Goal: Task Accomplishment & Management: Manage account settings

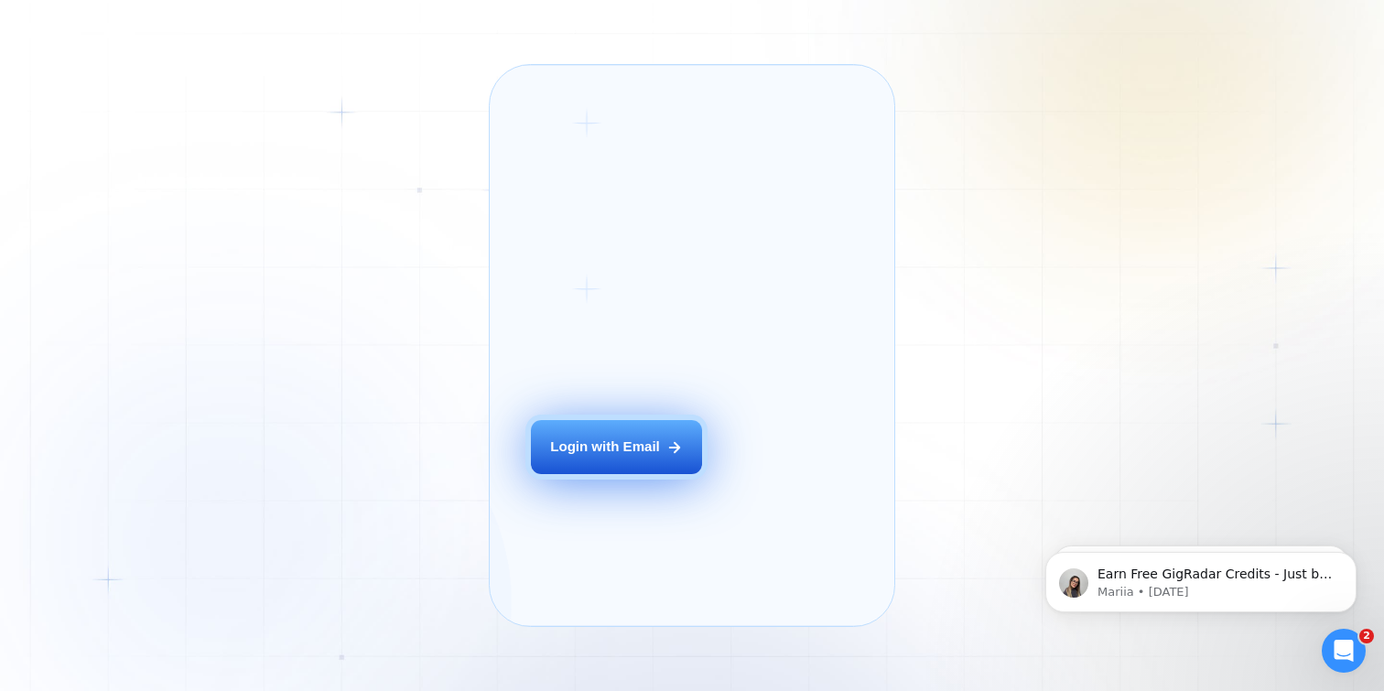
click at [583, 457] on div "Login with Email" at bounding box center [605, 447] width 110 height 19
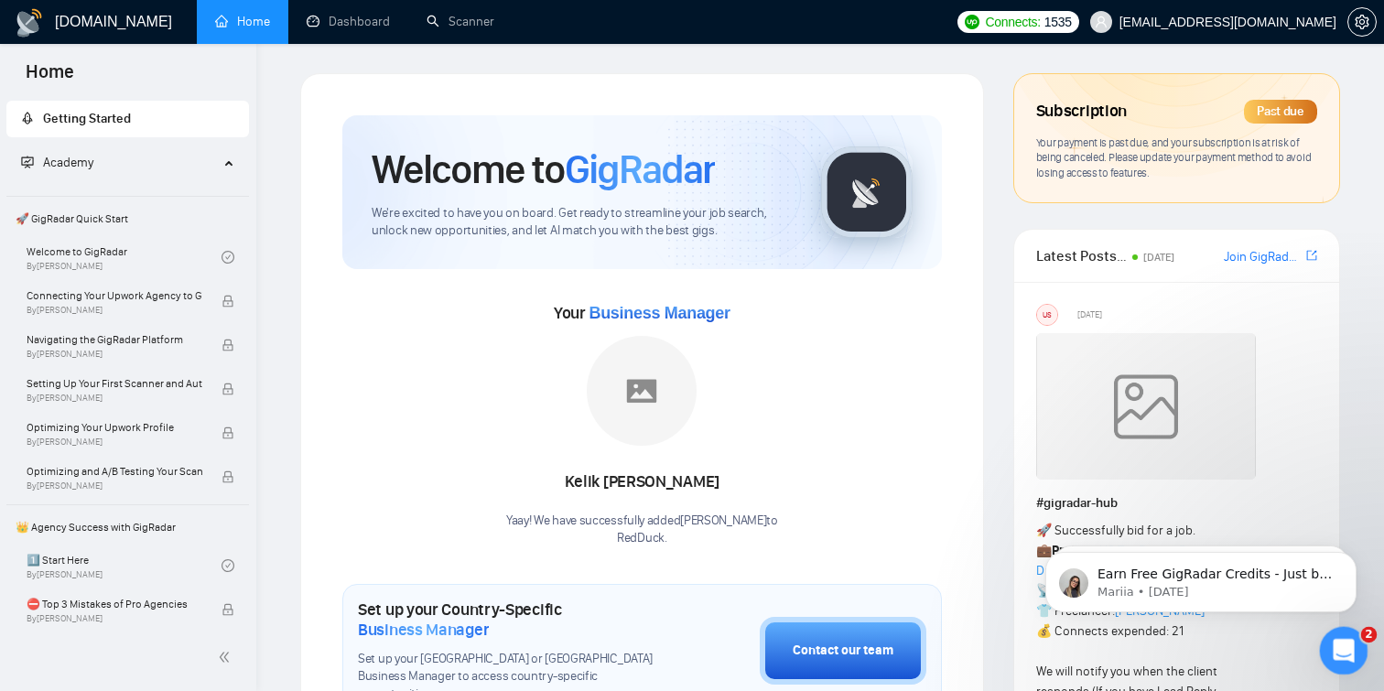
click at [1350, 650] on icon "Open Intercom Messenger" at bounding box center [1341, 648] width 30 height 30
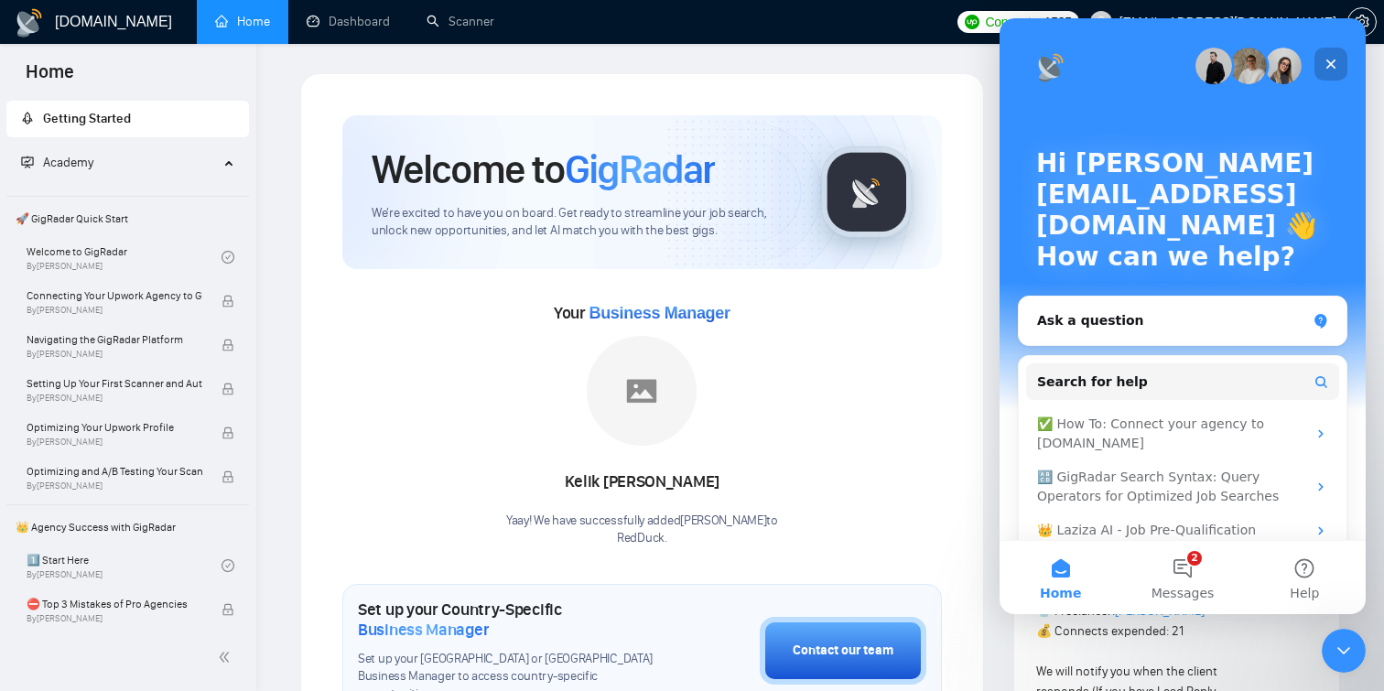
click at [1330, 60] on icon "Close" at bounding box center [1330, 64] width 15 height 15
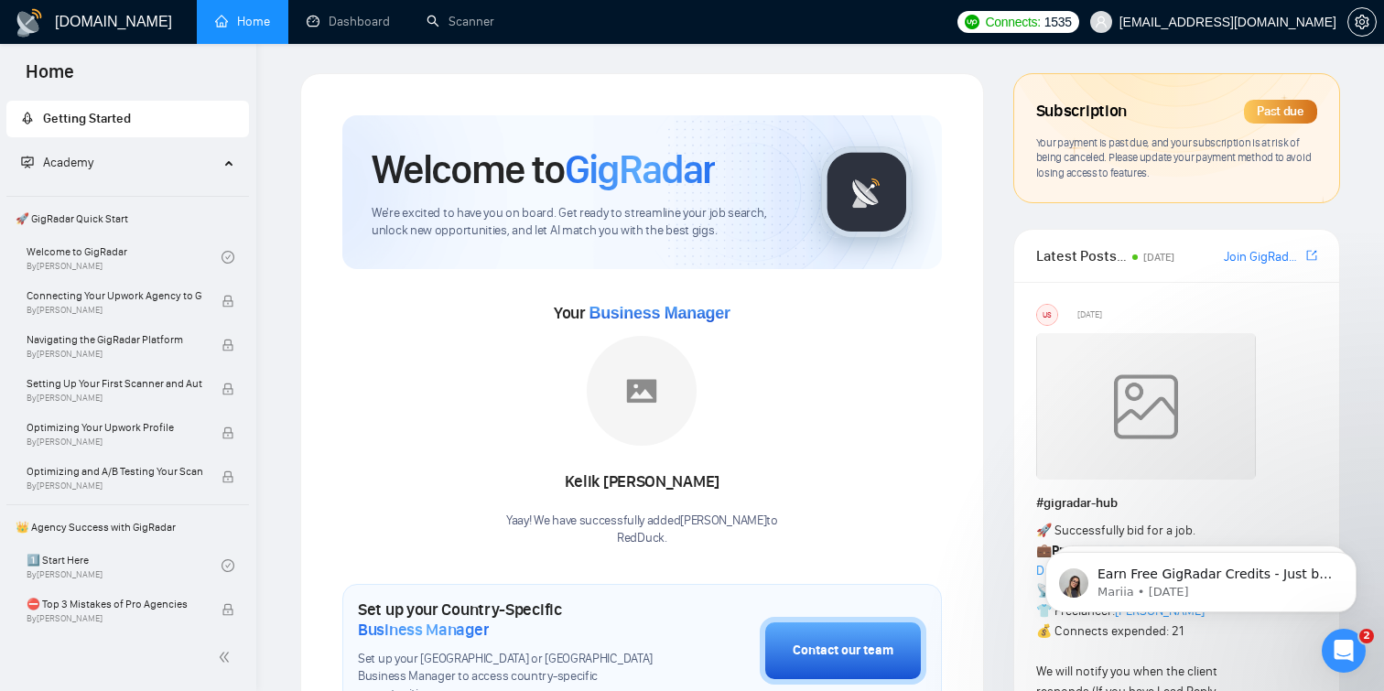
click at [1037, 230] on div "Latest Posts from the GigRadar Community 9 days ago Join GigRadar Slack Communi…" at bounding box center [1176, 256] width 281 height 52
click at [1305, 118] on div "Past due" at bounding box center [1280, 112] width 73 height 24
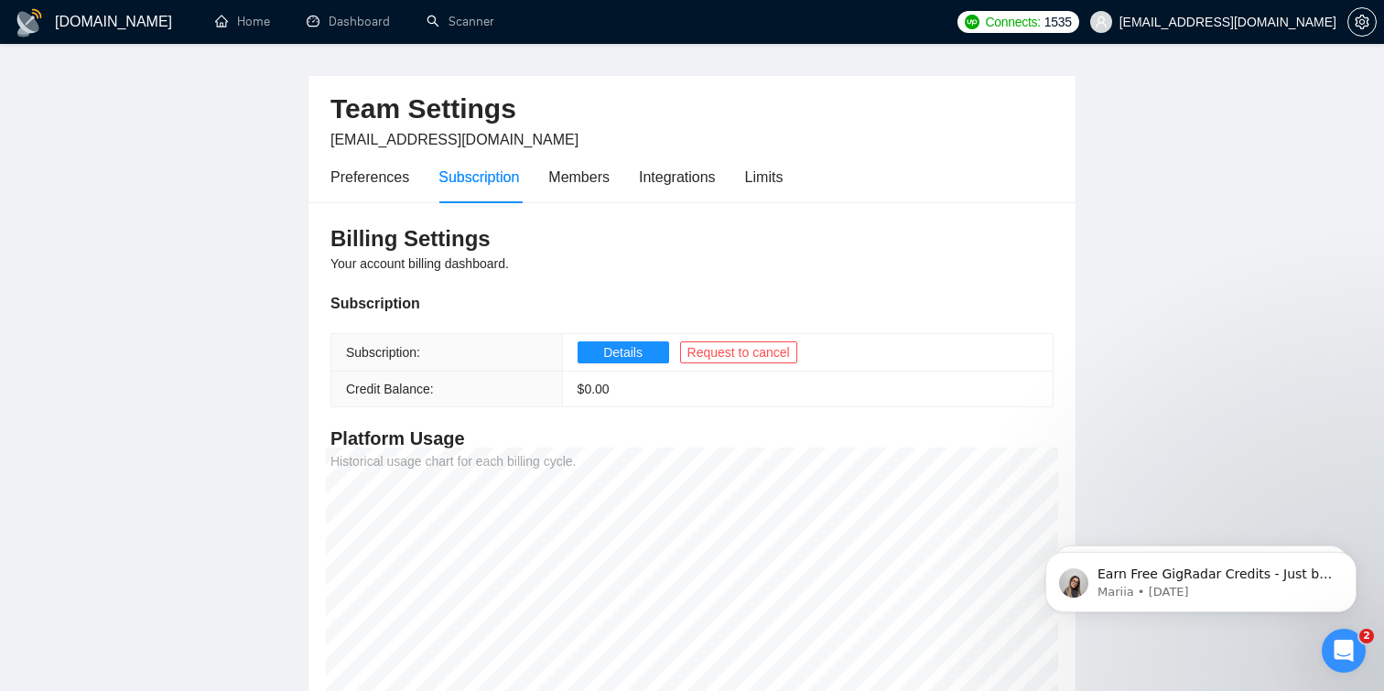
scroll to position [41, 0]
click at [598, 353] on button "Details" at bounding box center [624, 355] width 92 height 22
